Goal: Task Accomplishment & Management: Use online tool/utility

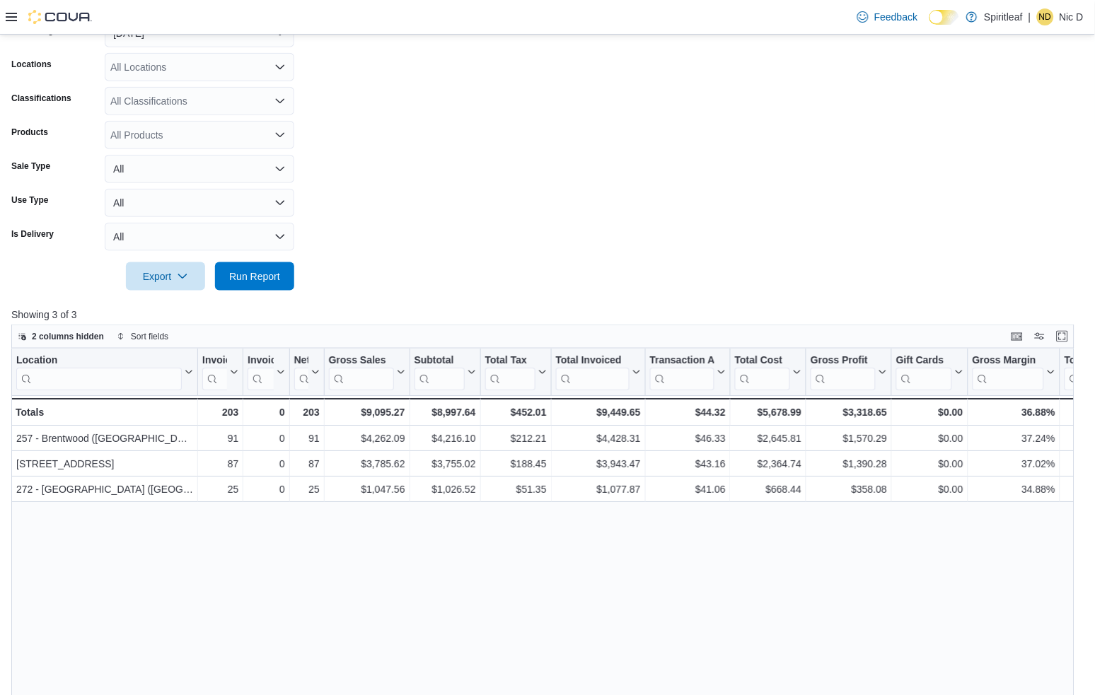
scroll to position [236, 0]
click at [265, 269] on span "Run Report" at bounding box center [254, 275] width 51 height 14
click at [265, 280] on span "Run Report" at bounding box center [254, 275] width 51 height 14
click at [257, 284] on span "Run Report" at bounding box center [255, 275] width 62 height 28
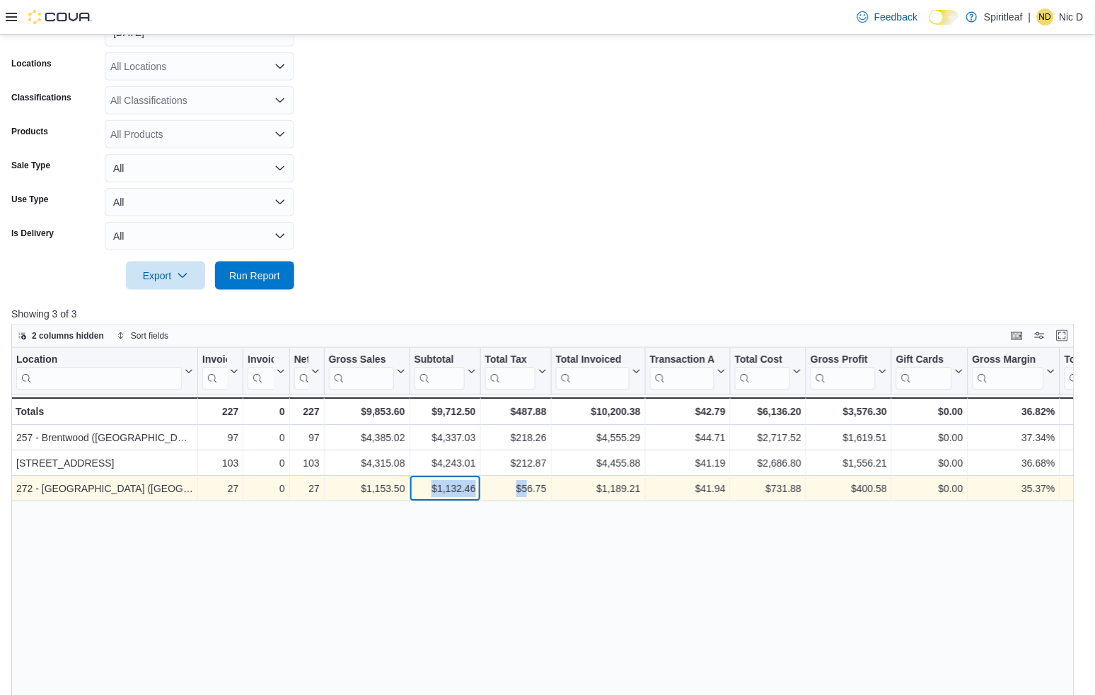
drag, startPoint x: 433, startPoint y: 490, endPoint x: 524, endPoint y: 490, distance: 91.3
click at [524, 490] on div "272 - [GEOGRAPHIC_DATA] ([GEOGRAPHIC_DATA]) - Location, column 1, row 3 27 - In…" at bounding box center [836, 488] width 1651 height 25
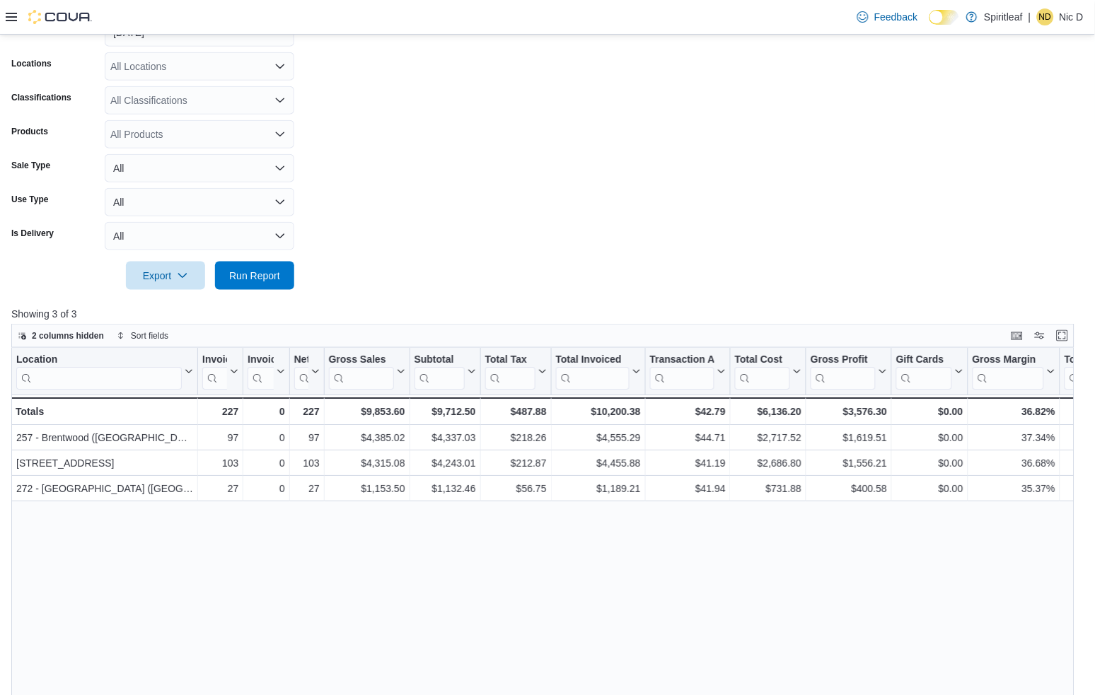
click at [471, 178] on form "Date Range [DATE] Locations All Locations Classifications All Classifications P…" at bounding box center [547, 145] width 1073 height 289
click at [350, 531] on div "Location Click to view column header actions Invoices Sold Click to view column…" at bounding box center [548, 614] width 1074 height 532
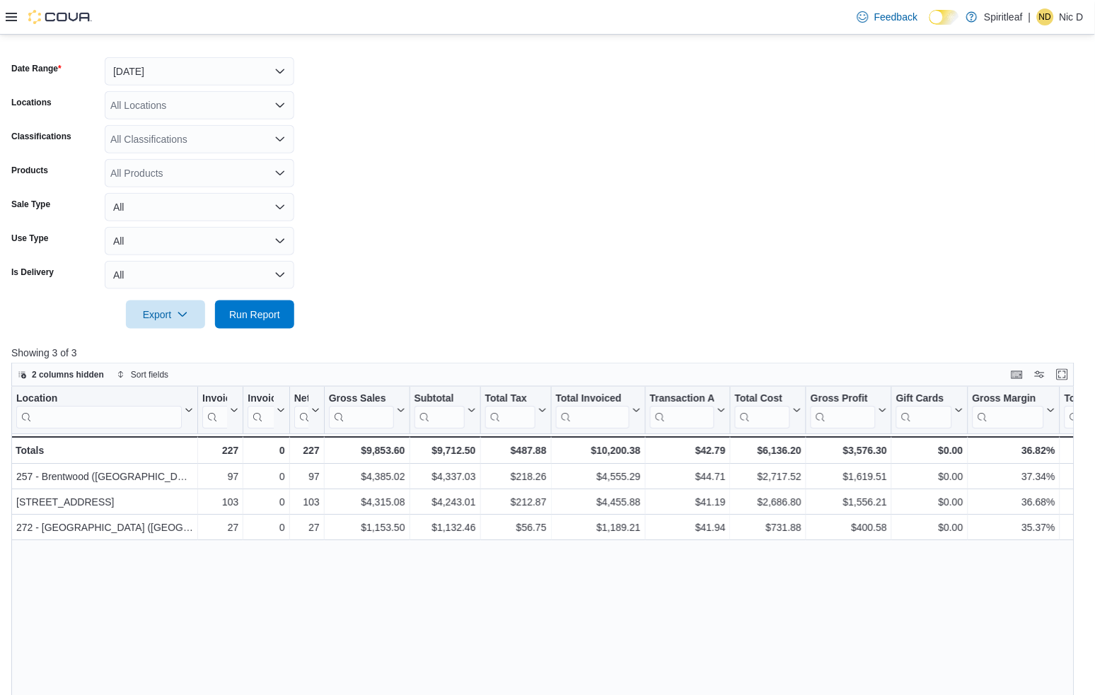
scroll to position [79, 0]
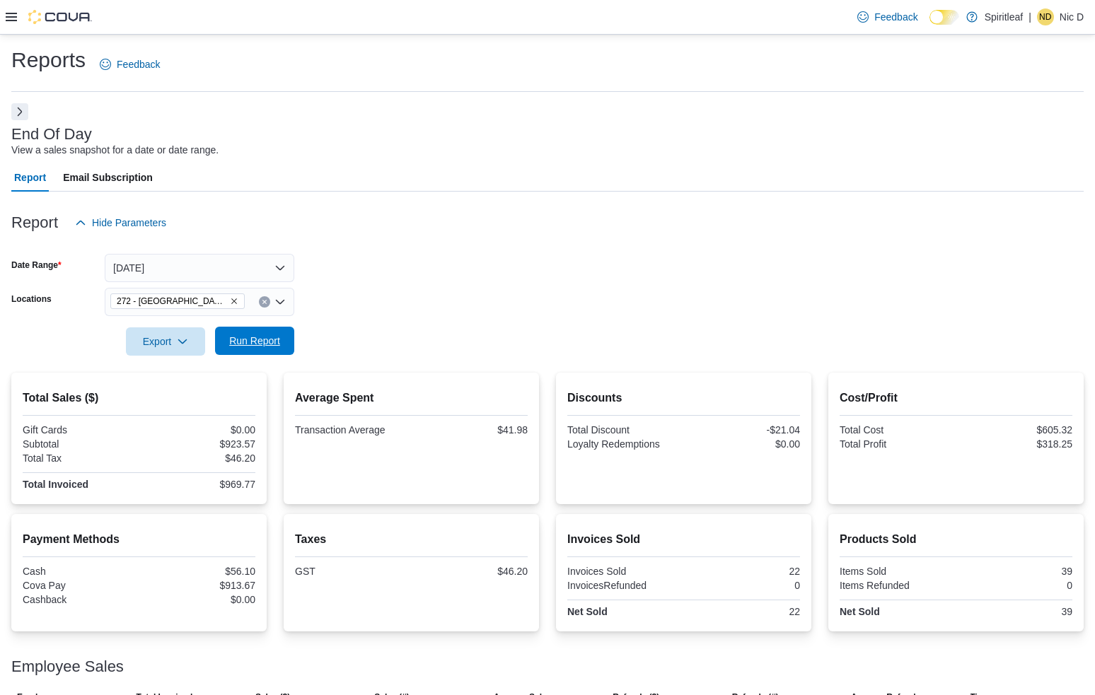
scroll to position [83, 0]
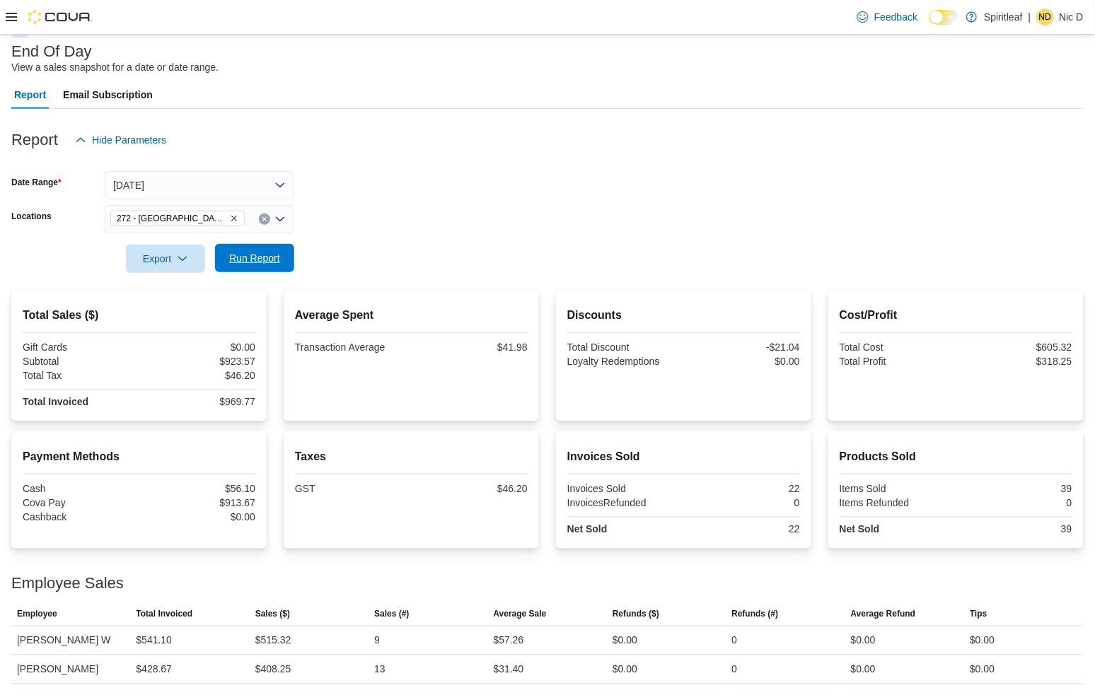
click at [256, 253] on span "Run Report" at bounding box center [254, 258] width 51 height 14
click at [274, 262] on span "Run Report" at bounding box center [254, 258] width 51 height 14
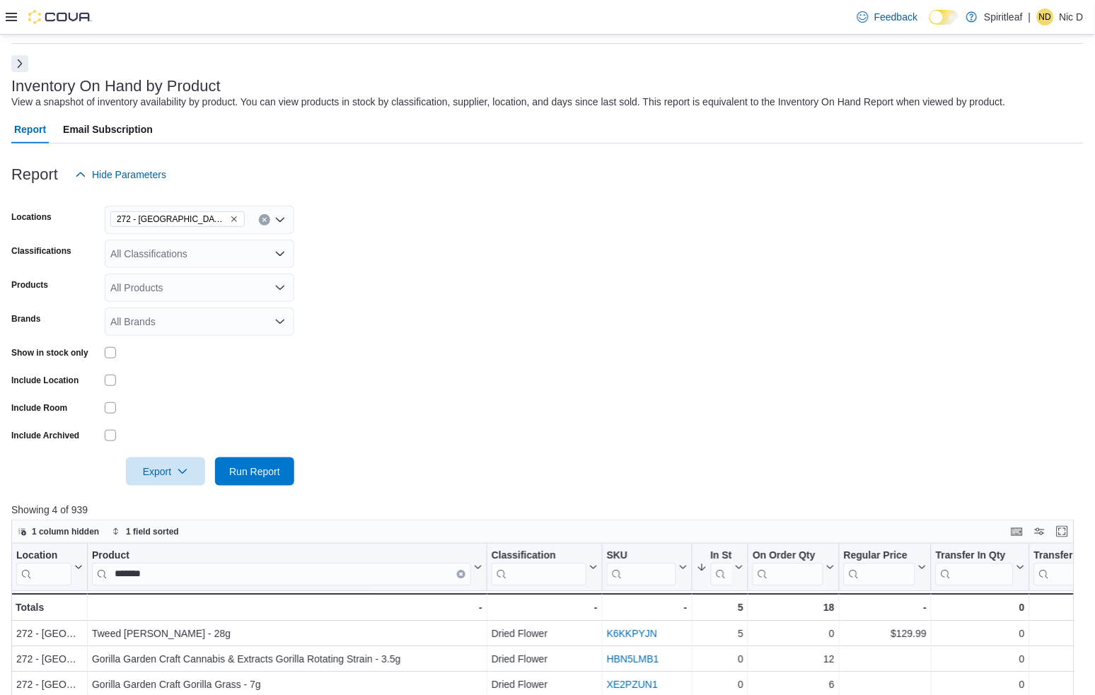
scroll to position [47, 0]
click at [270, 465] on span "Run Report" at bounding box center [255, 472] width 62 height 28
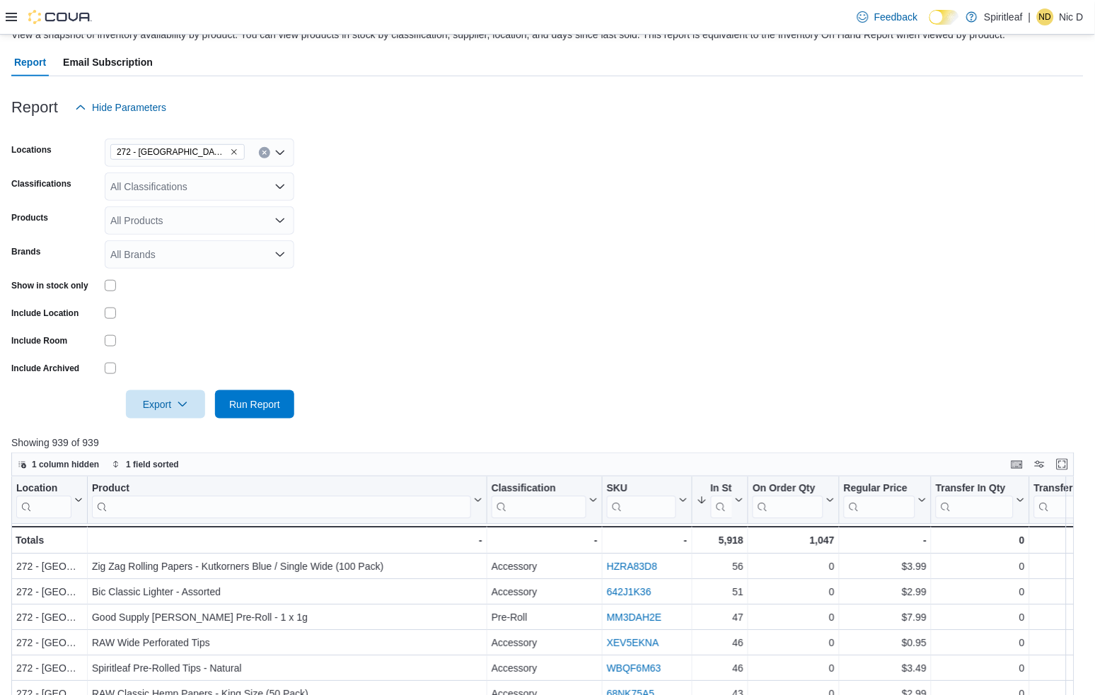
scroll to position [283, 0]
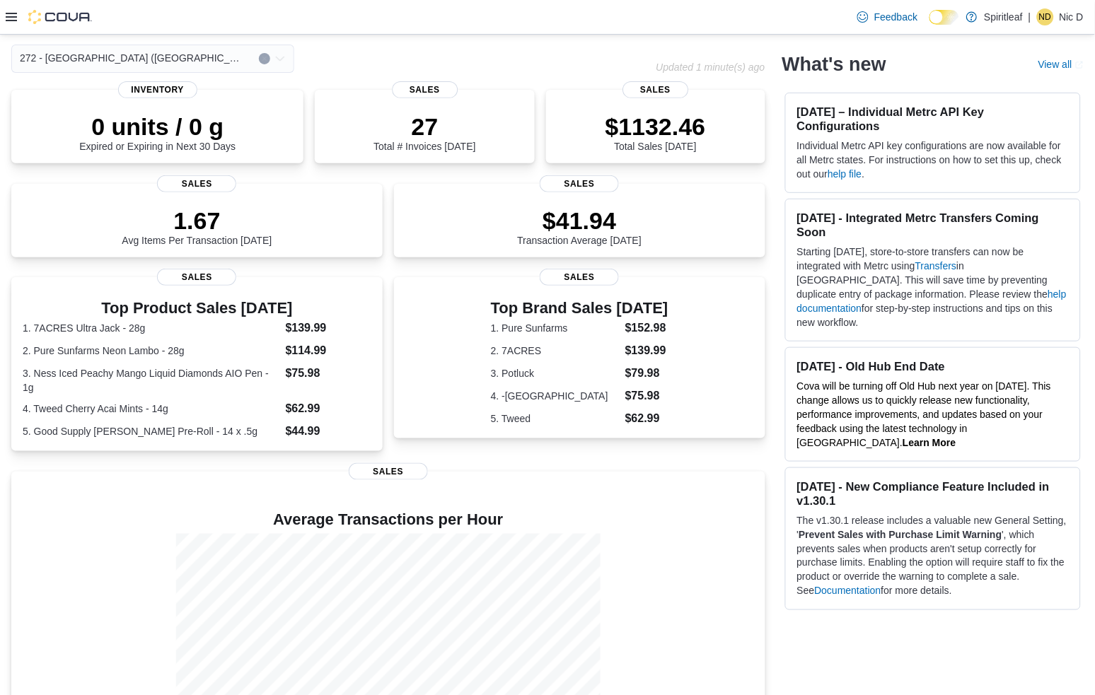
scroll to position [135, 0]
